Goal: Task Accomplishment & Management: Manage account settings

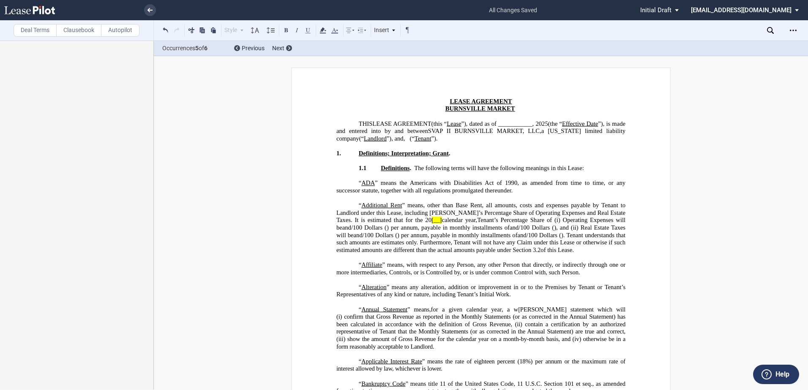
scroll to position [2723, 0]
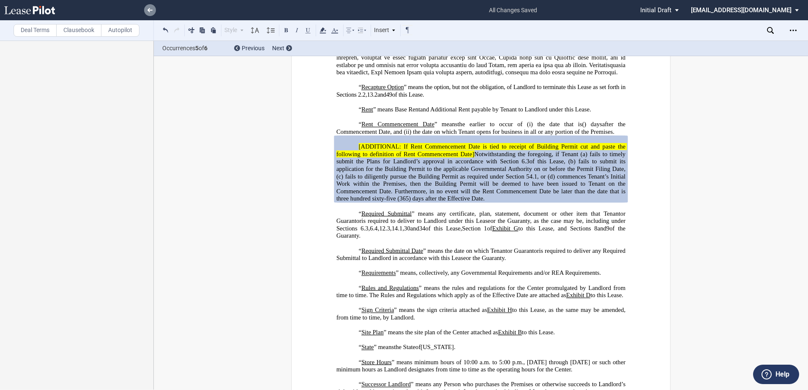
click at [147, 8] on link at bounding box center [150, 10] width 12 height 12
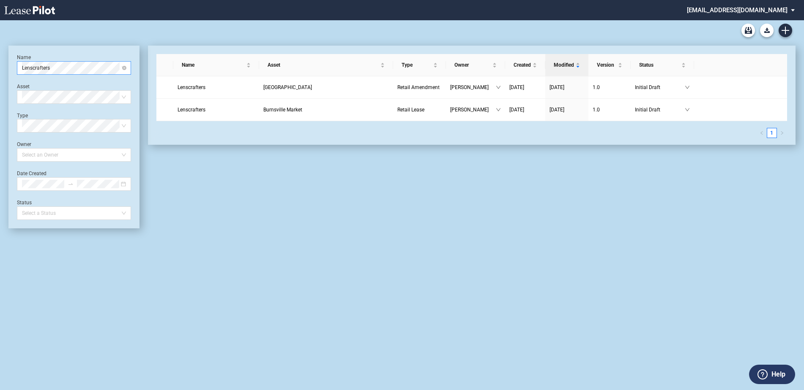
click at [64, 69] on span "Lenscrafters" at bounding box center [74, 68] width 104 height 13
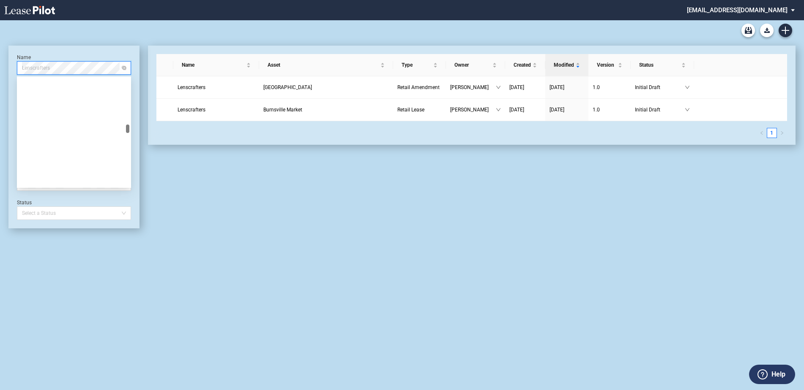
scroll to position [3624, 0]
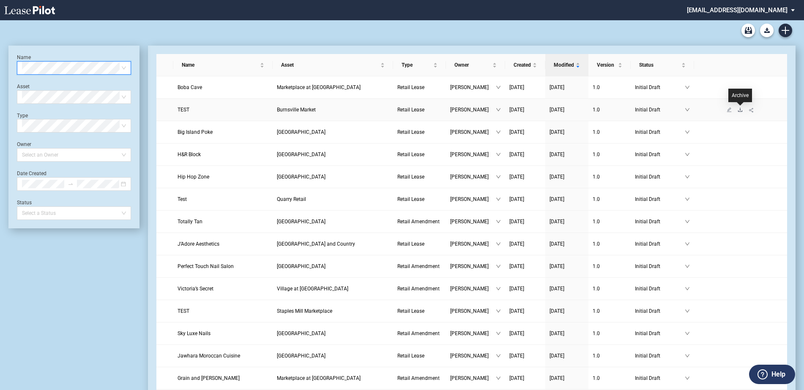
click at [739, 112] on icon "download" at bounding box center [739, 109] width 5 height 5
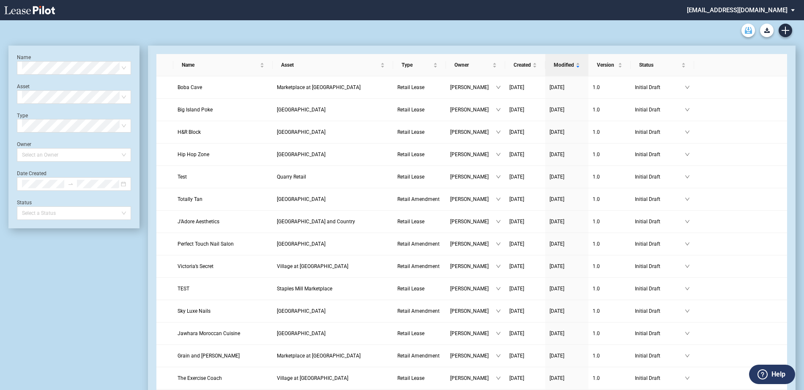
drag, startPoint x: 0, startPoint y: 0, endPoint x: 746, endPoint y: 32, distance: 747.0
click at [746, 32] on use "Archive" at bounding box center [748, 30] width 7 height 7
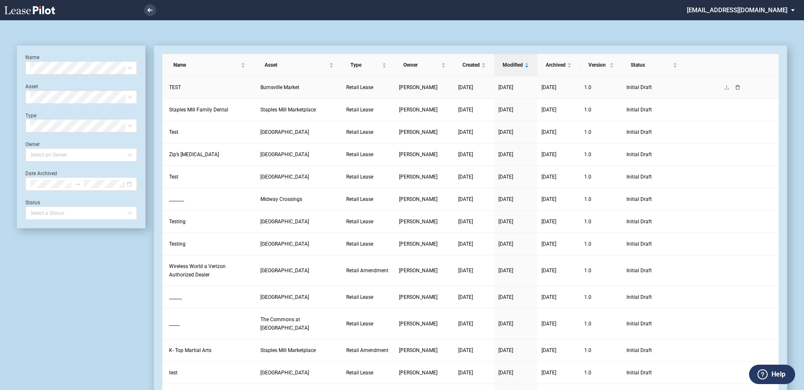
click at [739, 89] on icon "delete" at bounding box center [737, 87] width 5 height 5
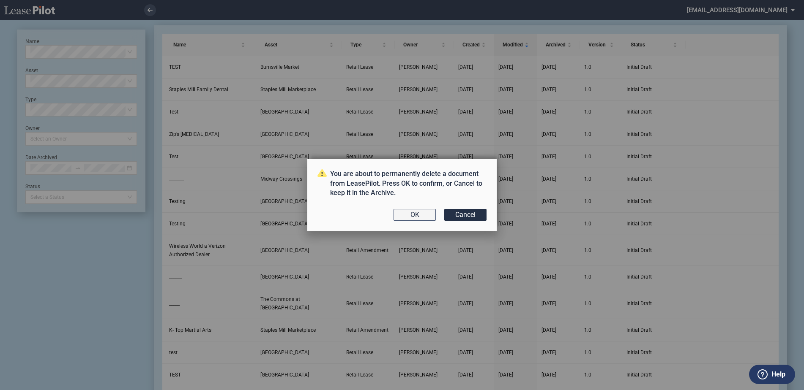
click at [419, 215] on button "OK" at bounding box center [414, 215] width 42 height 12
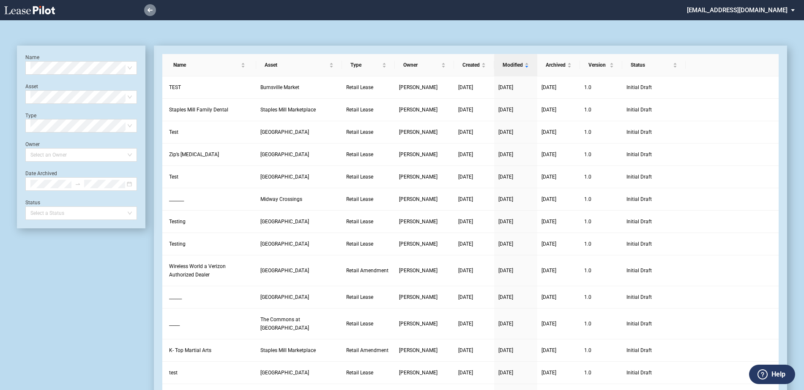
click at [150, 8] on link at bounding box center [150, 10] width 12 height 12
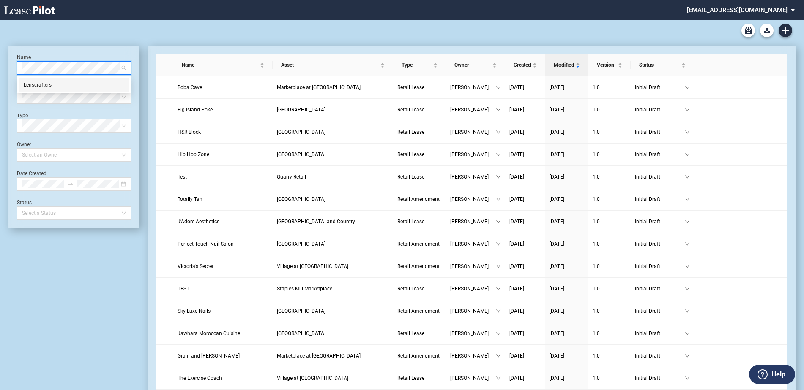
click at [70, 88] on div "Lenscrafters" at bounding box center [74, 85] width 101 height 8
click at [123, 69] on span at bounding box center [74, 68] width 104 height 13
